Goal: Task Accomplishment & Management: Complete application form

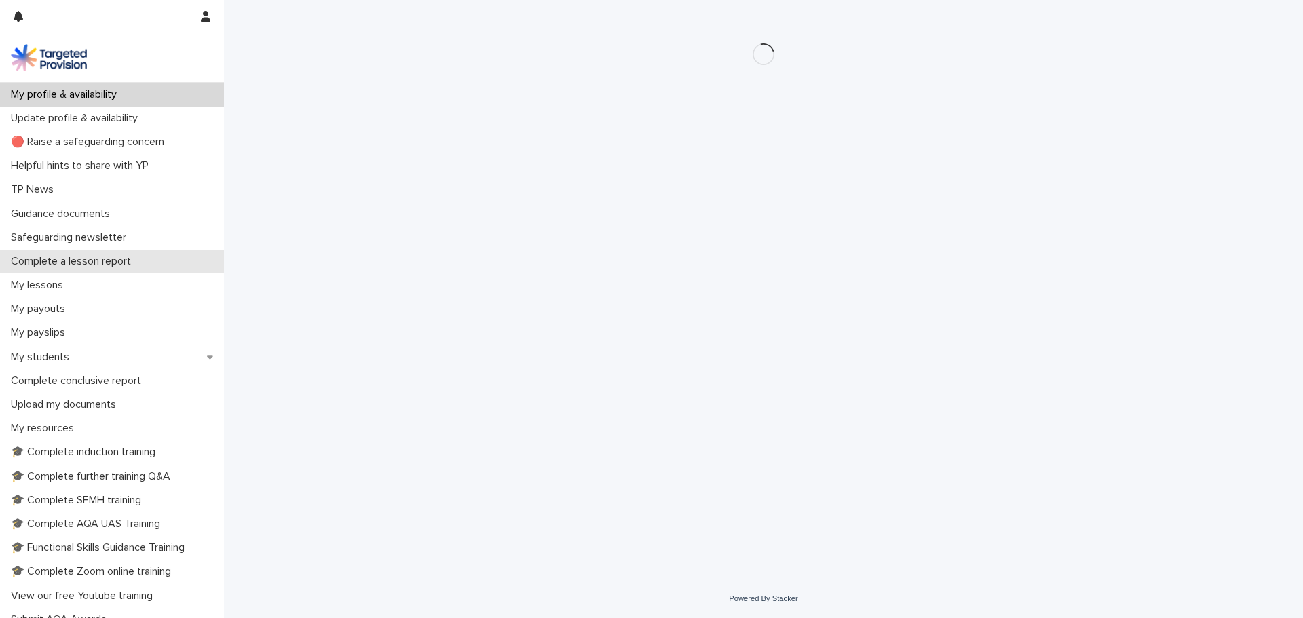
click at [143, 267] on div "Complete a lesson report" at bounding box center [112, 262] width 224 height 24
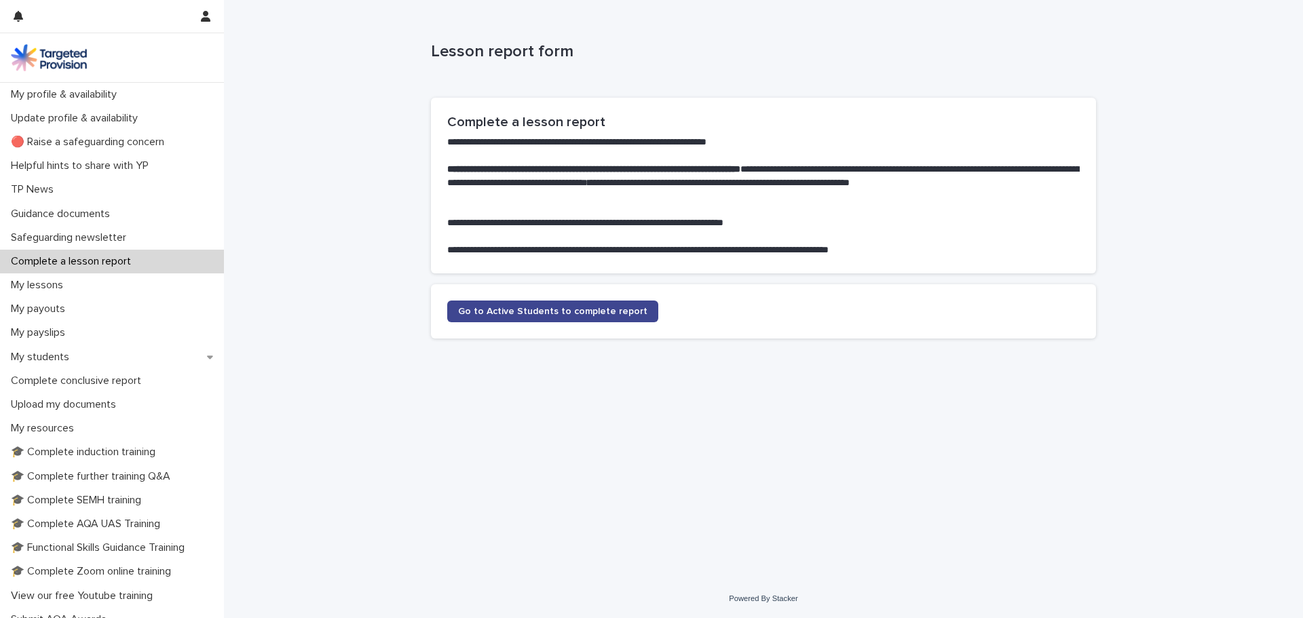
click at [542, 308] on span "Go to Active Students to complete report" at bounding box center [552, 312] width 189 height 10
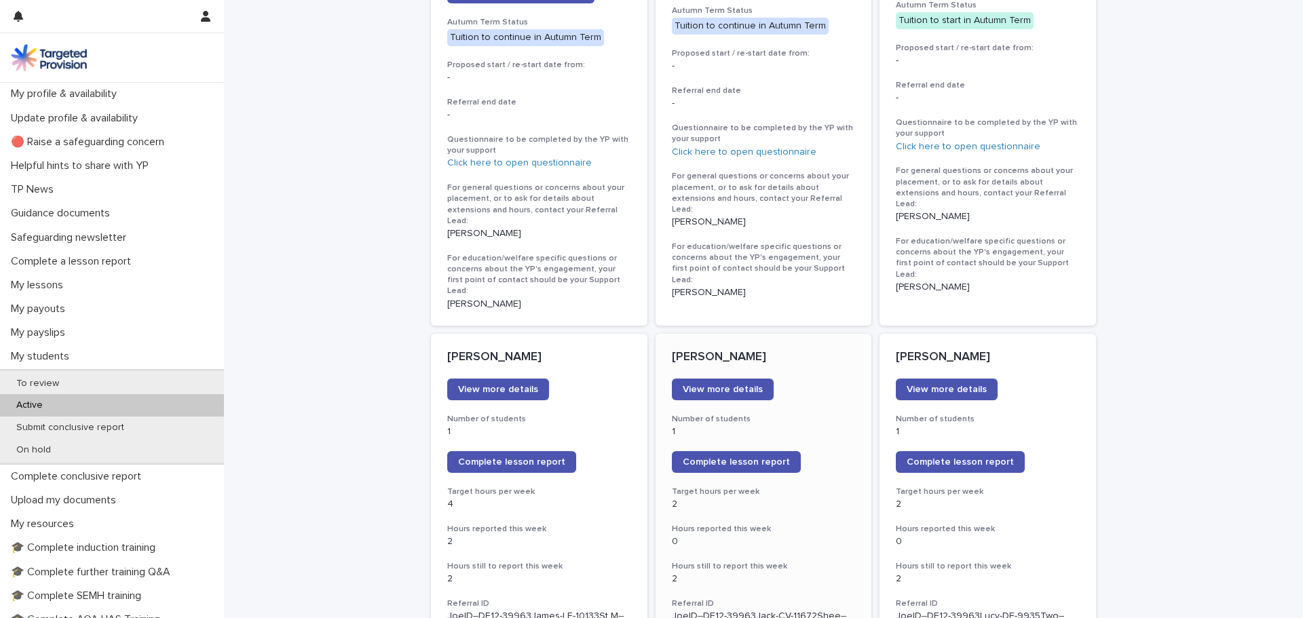
scroll to position [950, 0]
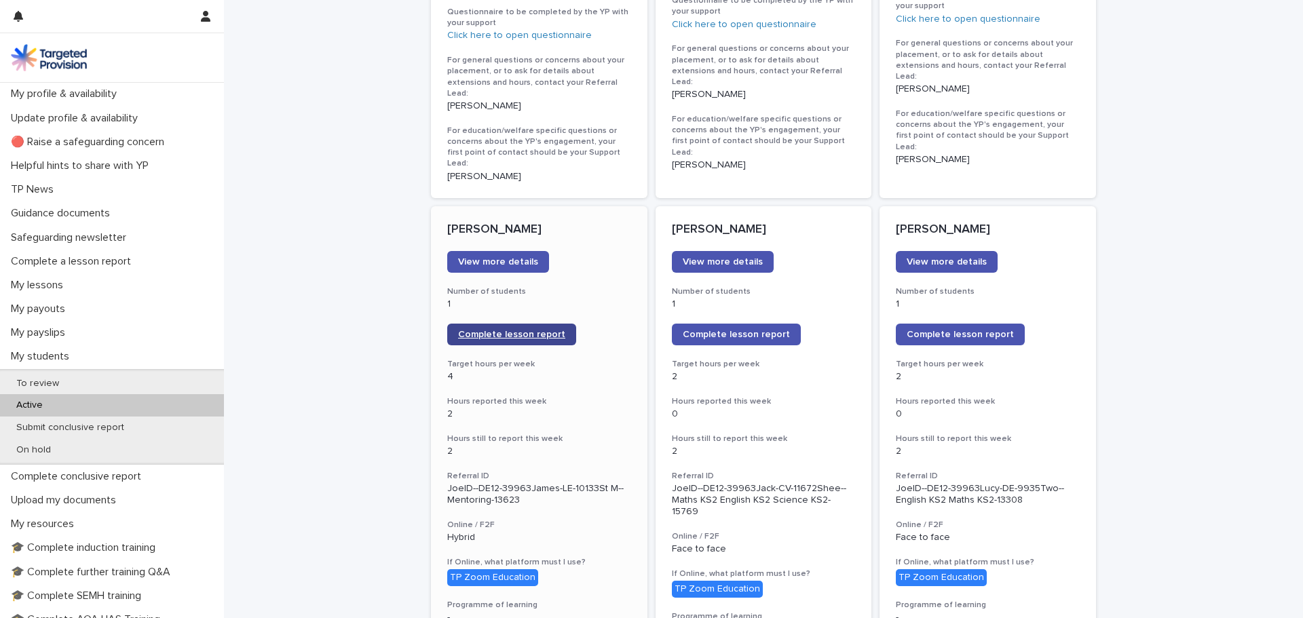
click at [516, 324] on link "Complete lesson report" at bounding box center [511, 335] width 129 height 22
click at [88, 293] on div "My lessons" at bounding box center [112, 285] width 224 height 24
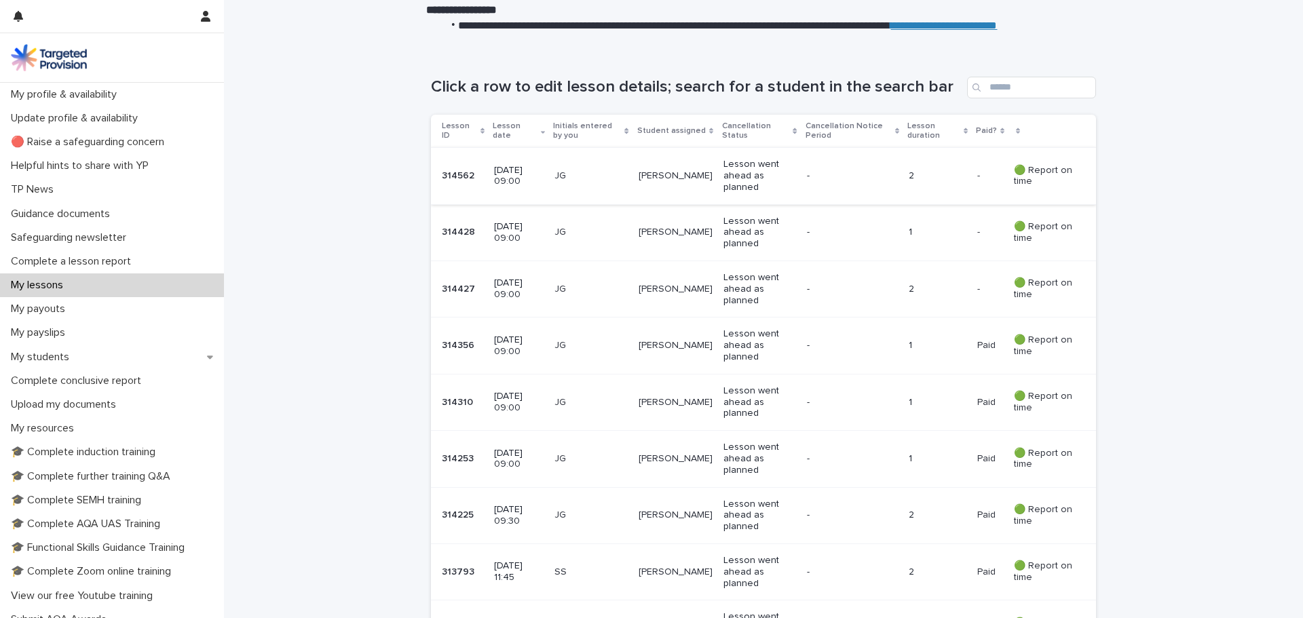
scroll to position [204, 0]
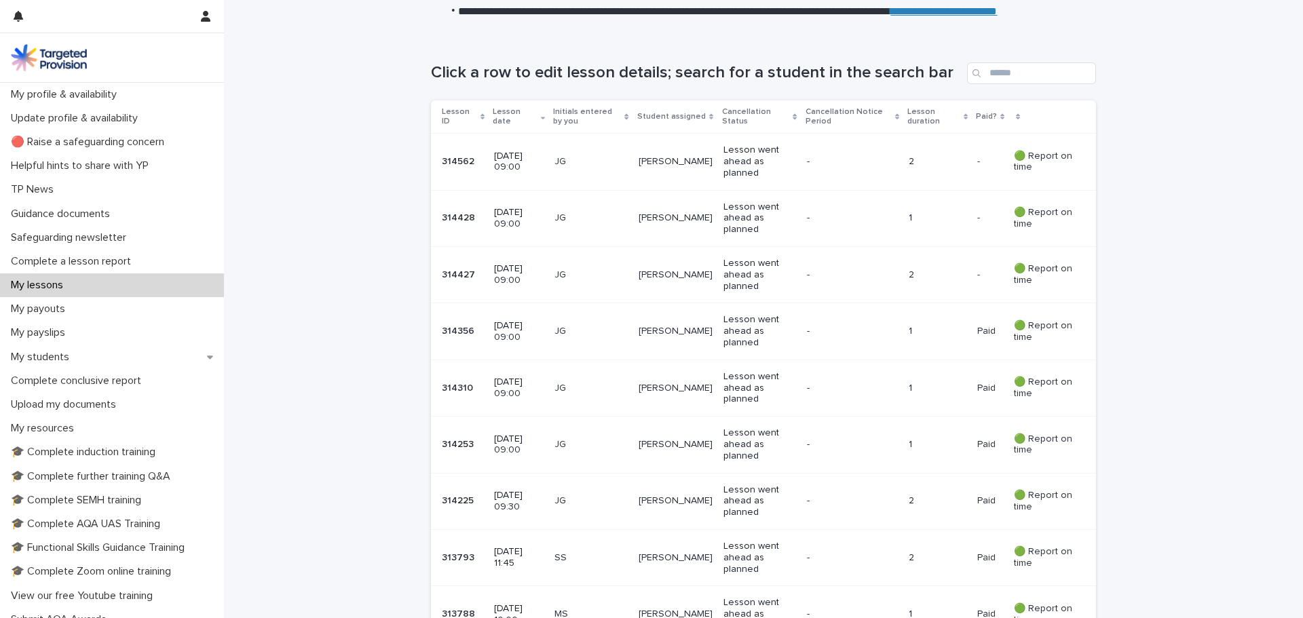
click at [744, 217] on p "Lesson went ahead as planned" at bounding box center [759, 219] width 73 height 34
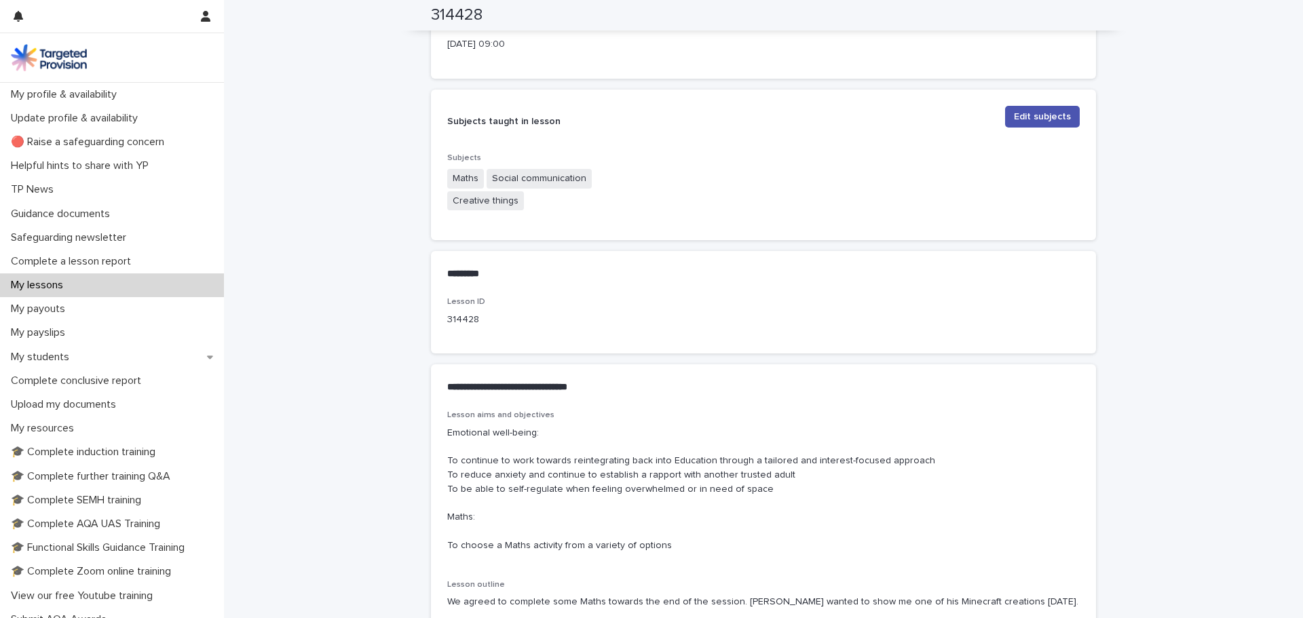
scroll to position [679, 0]
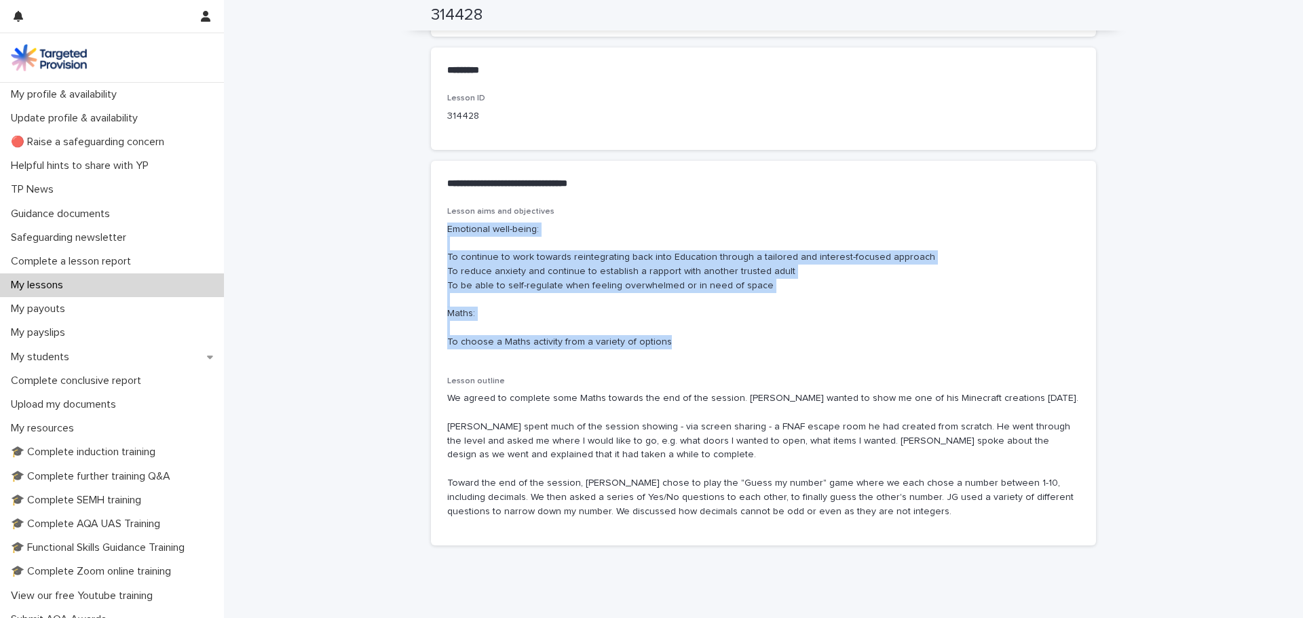
drag, startPoint x: 627, startPoint y: 323, endPoint x: 421, endPoint y: 224, distance: 228.3
copy p "Emotional well-being: To continue to work towards reintegrating back into Educa…"
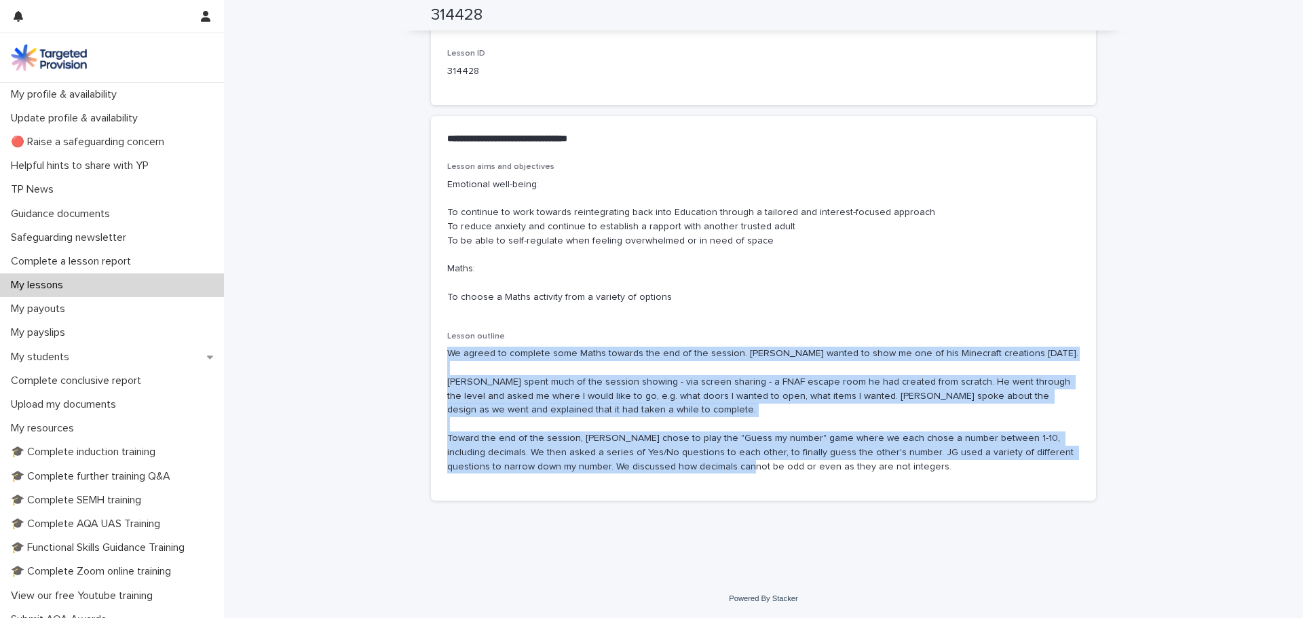
drag, startPoint x: 445, startPoint y: 358, endPoint x: 881, endPoint y: 484, distance: 453.4
click at [881, 484] on div "Lesson aims and objectives Emotional well-being: To continue to work towards re…" at bounding box center [763, 331] width 665 height 339
copy p "We agreed to complete some Maths towards the end of the session. [PERSON_NAME] …"
